Goal: Transaction & Acquisition: Purchase product/service

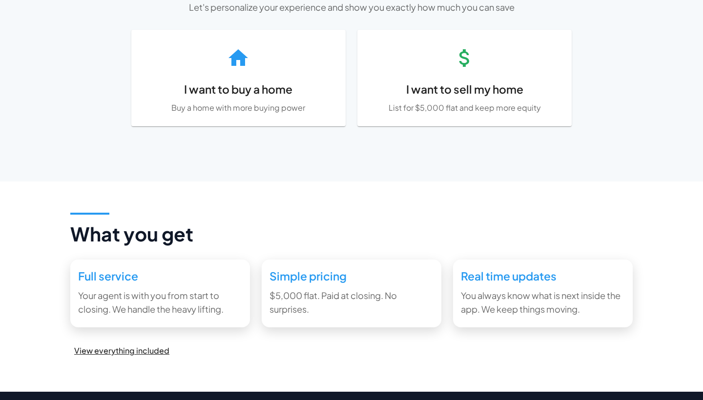
scroll to position [433, 0]
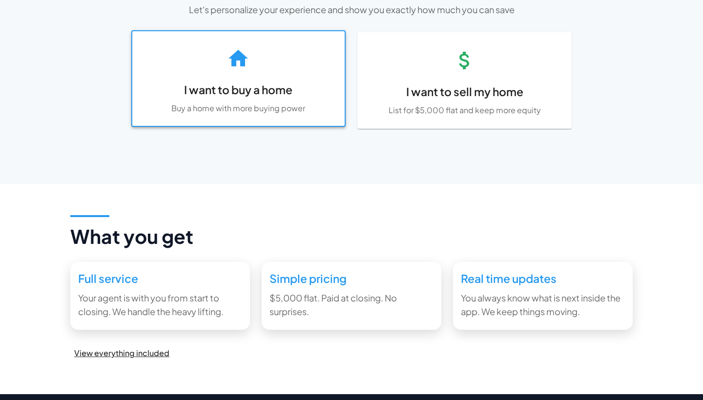
click at [295, 42] on div "I want to buy a home Buy a home with more buying power" at bounding box center [238, 78] width 212 height 95
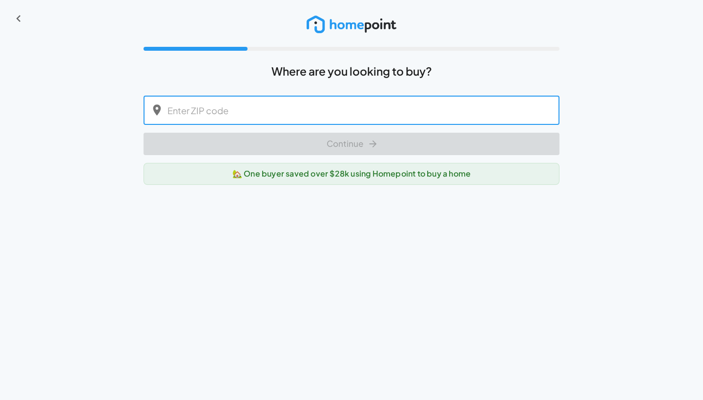
click at [269, 115] on input "text" at bounding box center [363, 110] width 392 height 29
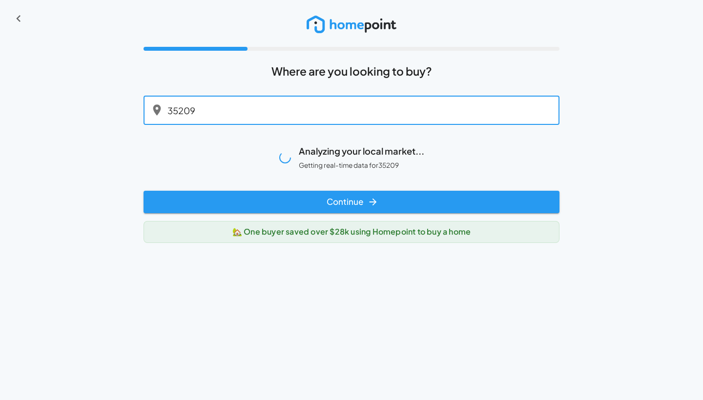
type input "35209"
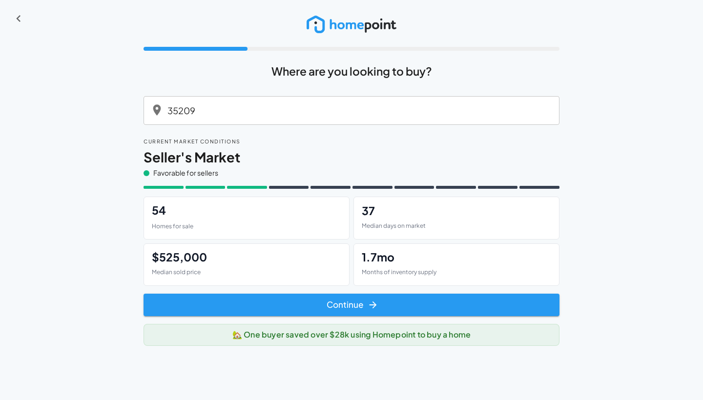
click at [243, 215] on h6 "54" at bounding box center [246, 210] width 189 height 11
click at [349, 305] on button "Continue" at bounding box center [352, 305] width 416 height 22
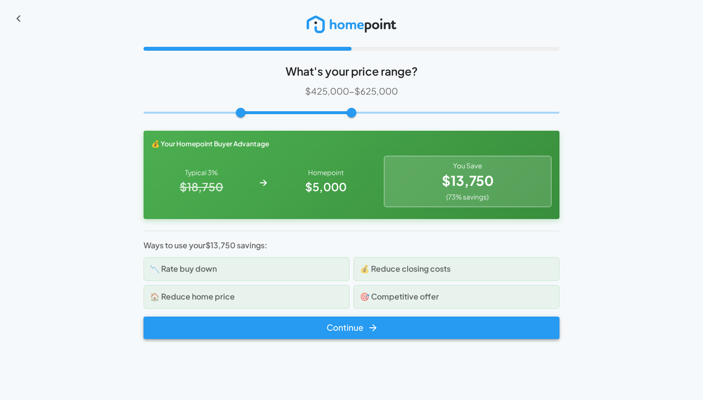
click at [366, 331] on button "Continue" at bounding box center [352, 328] width 416 height 22
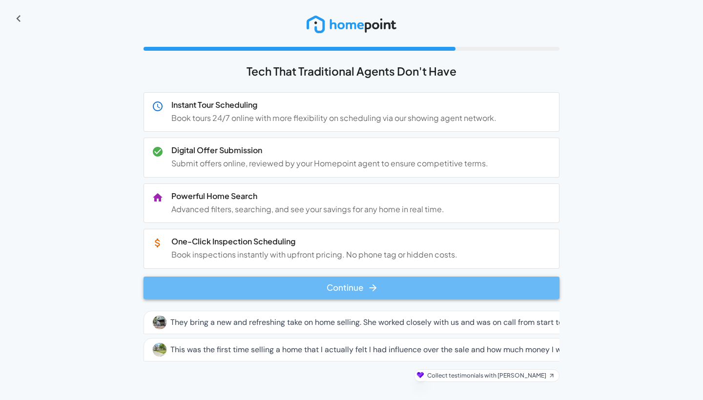
click at [371, 291] on icon "button" at bounding box center [373, 288] width 11 height 11
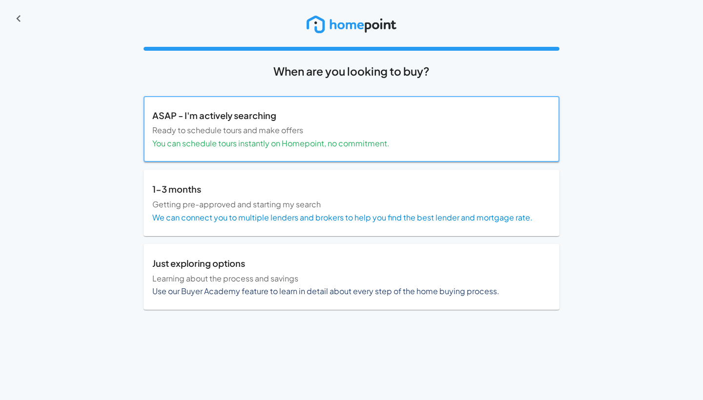
click at [368, 139] on p "You can schedule tours instantly on Homepoint, no commitment." at bounding box center [351, 143] width 398 height 11
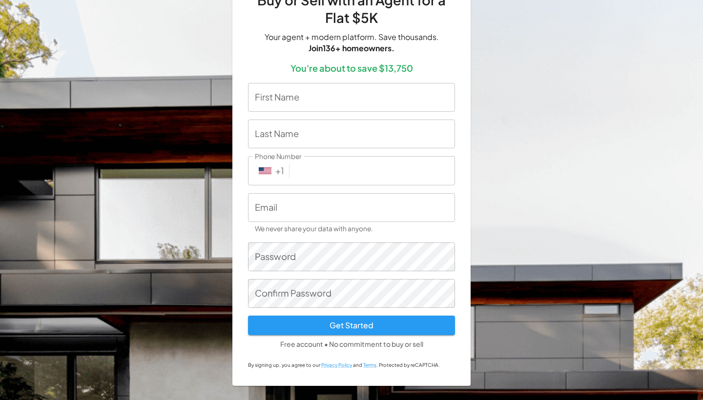
scroll to position [75, 0]
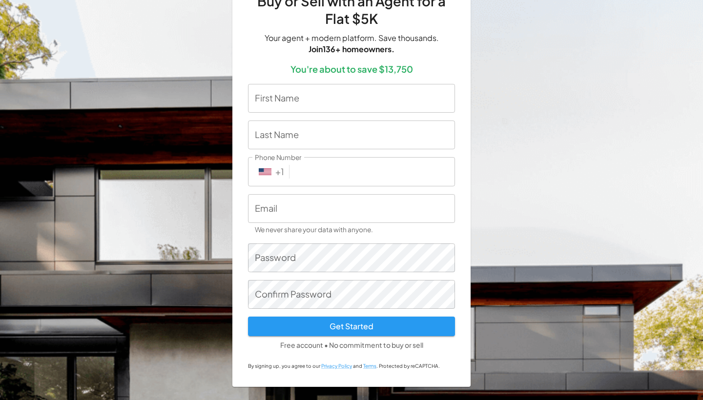
scroll to position [433, 0]
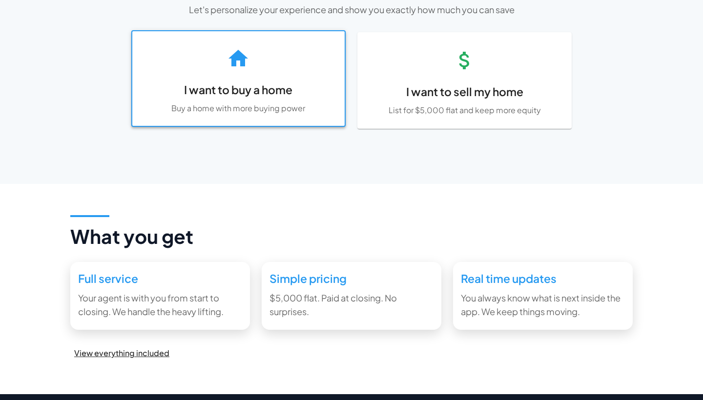
click at [321, 88] on h6 "I want to buy a home" at bounding box center [238, 90] width 197 height 18
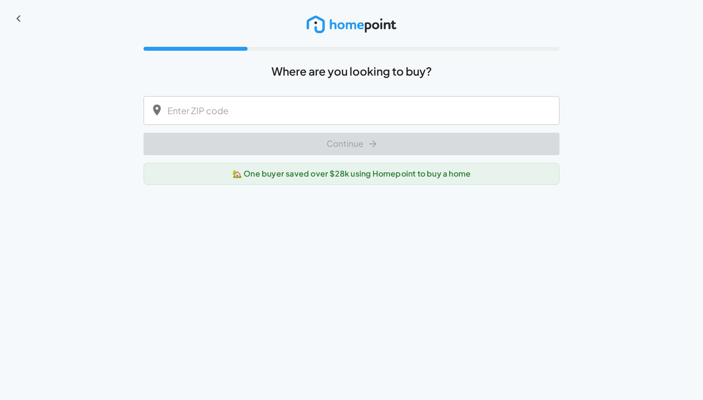
click at [308, 96] on input "text" at bounding box center [363, 110] width 392 height 29
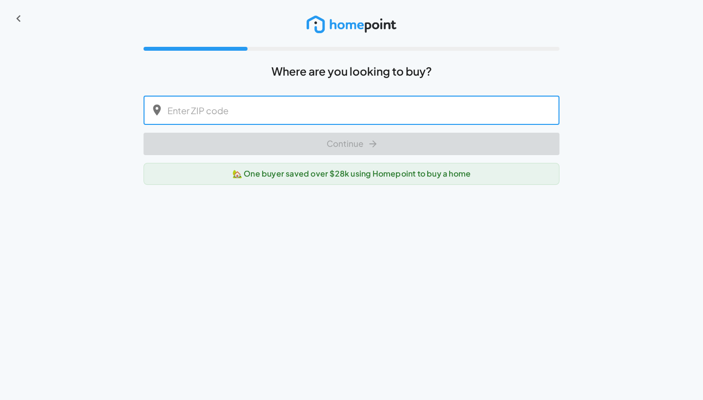
type input "2"
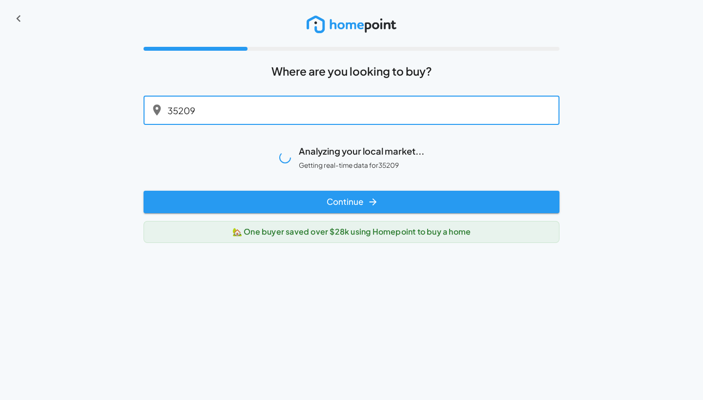
type input "35209"
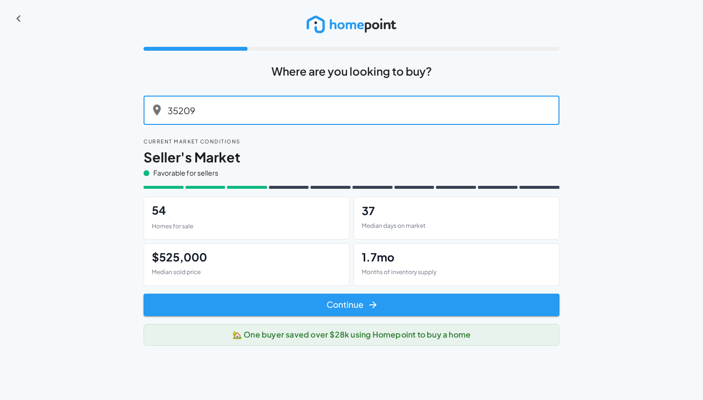
click at [234, 229] on div "54 Homes for sale" at bounding box center [247, 218] width 206 height 43
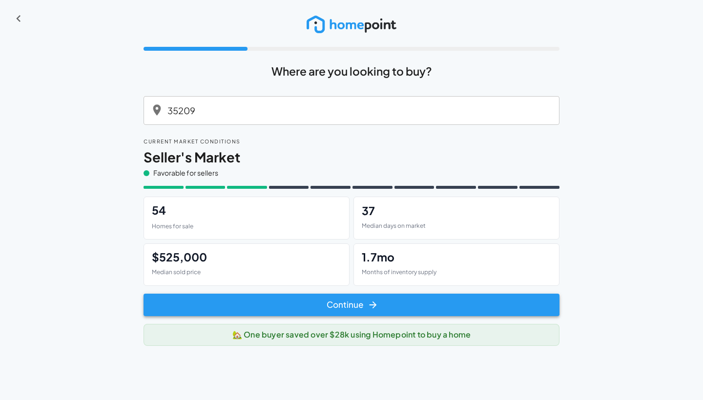
click at [357, 303] on button "Continue" at bounding box center [352, 305] width 416 height 22
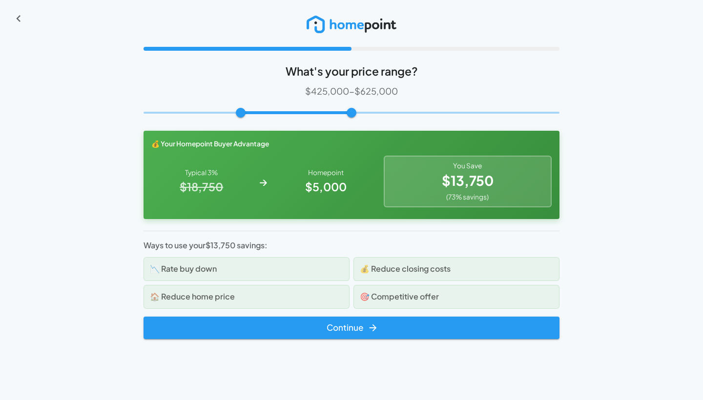
click at [295, 263] on div "📉 Rate buy down" at bounding box center [247, 269] width 206 height 24
click at [345, 325] on button "Continue" at bounding box center [352, 328] width 416 height 22
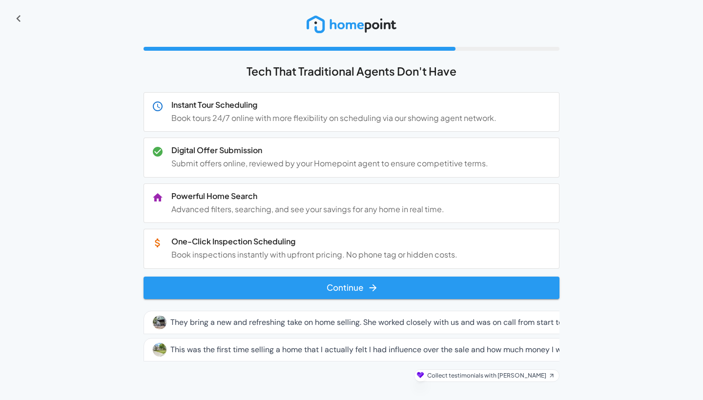
click at [351, 241] on h6 "One-Click Inspection Scheduling" at bounding box center [361, 241] width 380 height 12
click at [351, 294] on button "Continue" at bounding box center [352, 288] width 416 height 22
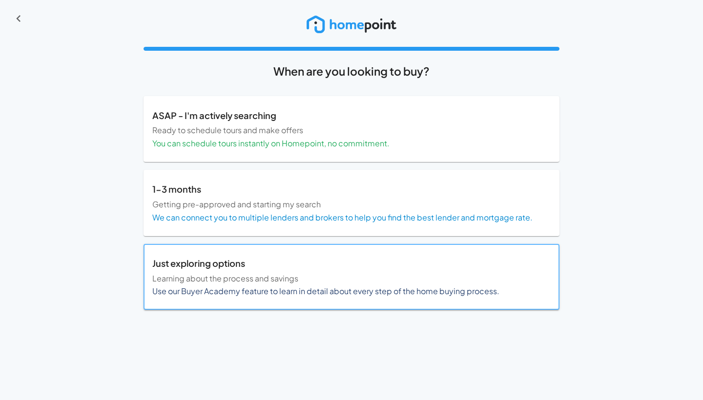
click at [361, 265] on p "Just exploring options" at bounding box center [351, 263] width 398 height 13
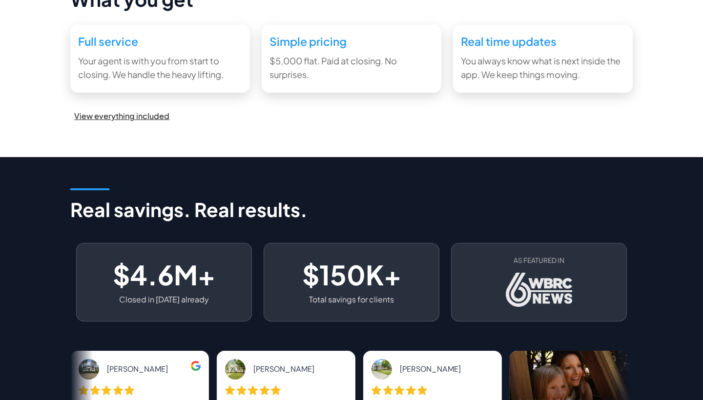
scroll to position [723, 0]
